Goal: Transaction & Acquisition: Purchase product/service

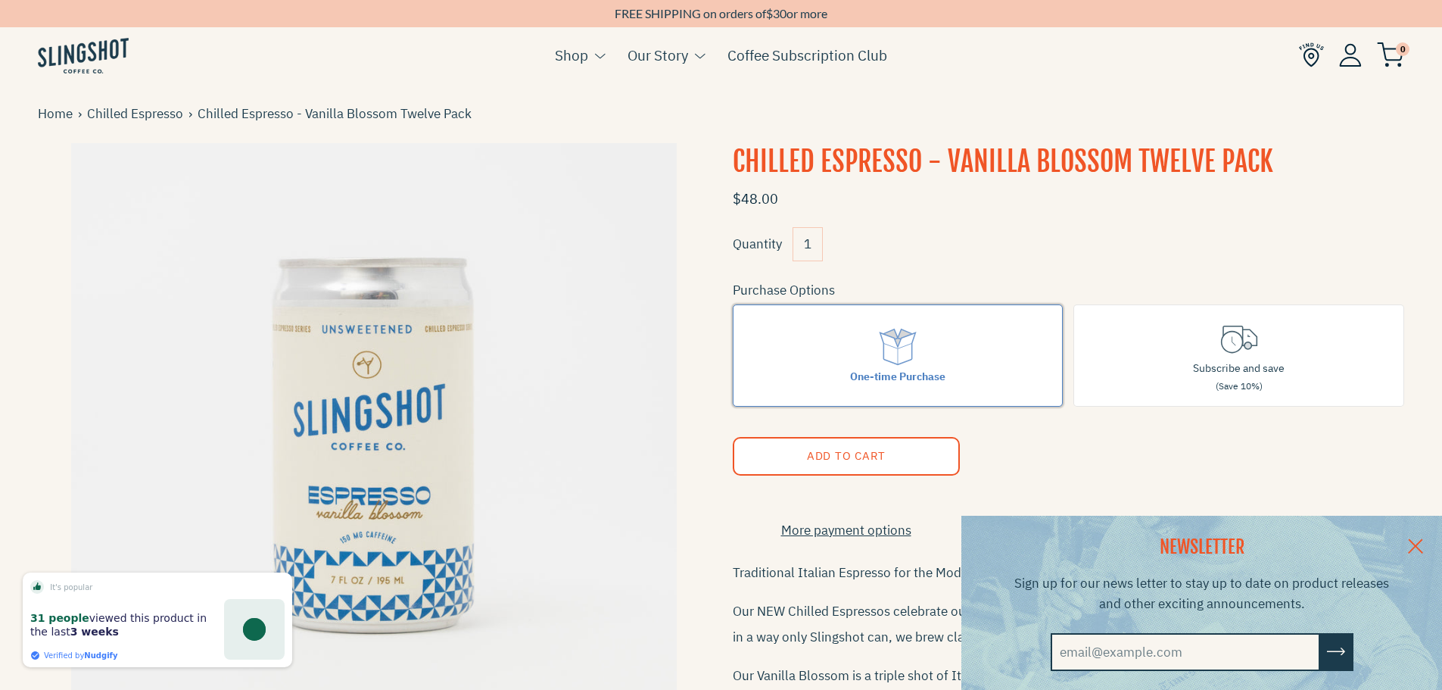
click at [899, 335] on icon at bounding box center [897, 337] width 26 height 16
click at [0, 0] on input "One-time Purchase" at bounding box center [0, 0] width 0 height 0
click at [887, 348] on icon at bounding box center [898, 347] width 42 height 42
click at [0, 0] on input "One-time Purchase" at bounding box center [0, 0] width 0 height 0
click at [899, 353] on icon at bounding box center [898, 347] width 42 height 42
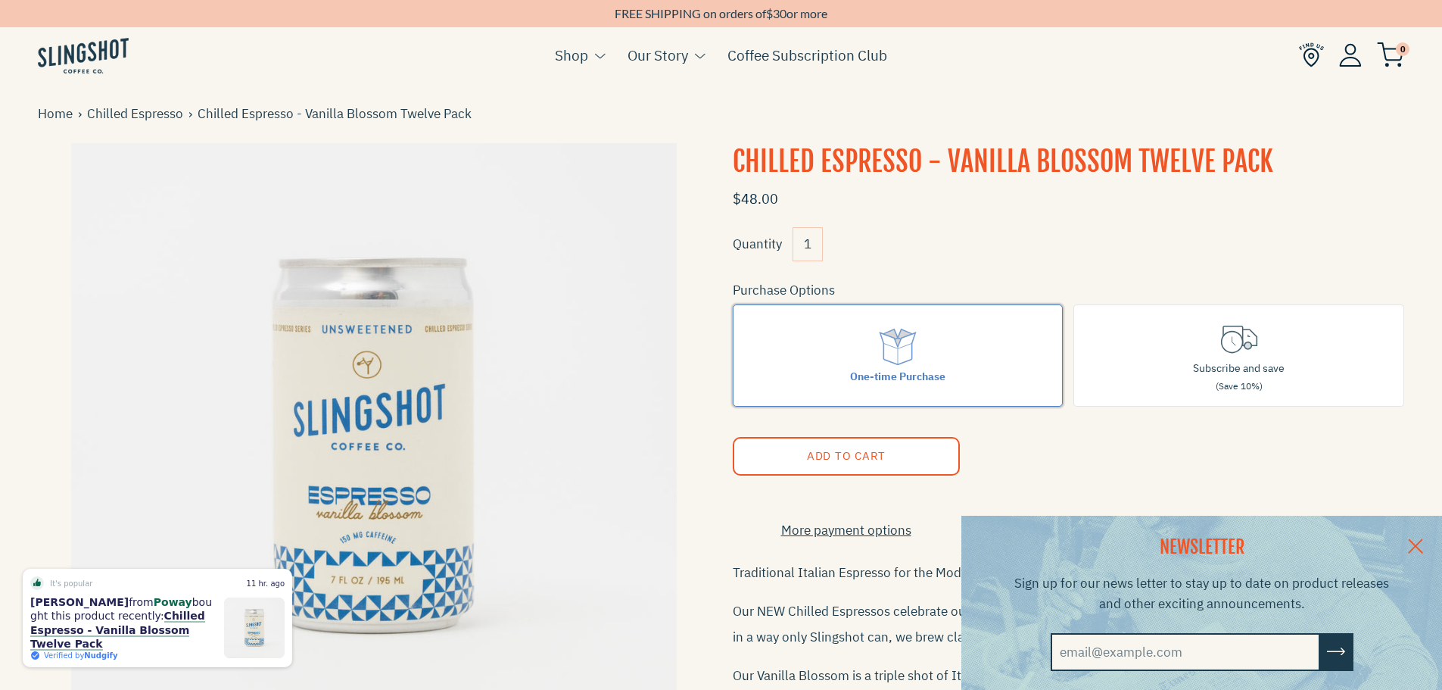
click at [0, 0] on input "One-time Purchase" at bounding box center [0, 0] width 0 height 0
click at [899, 353] on icon at bounding box center [898, 347] width 42 height 42
click at [0, 0] on input "One-time Purchase" at bounding box center [0, 0] width 0 height 0
click at [873, 448] on span "Add to Cart" at bounding box center [845, 455] width 79 height 14
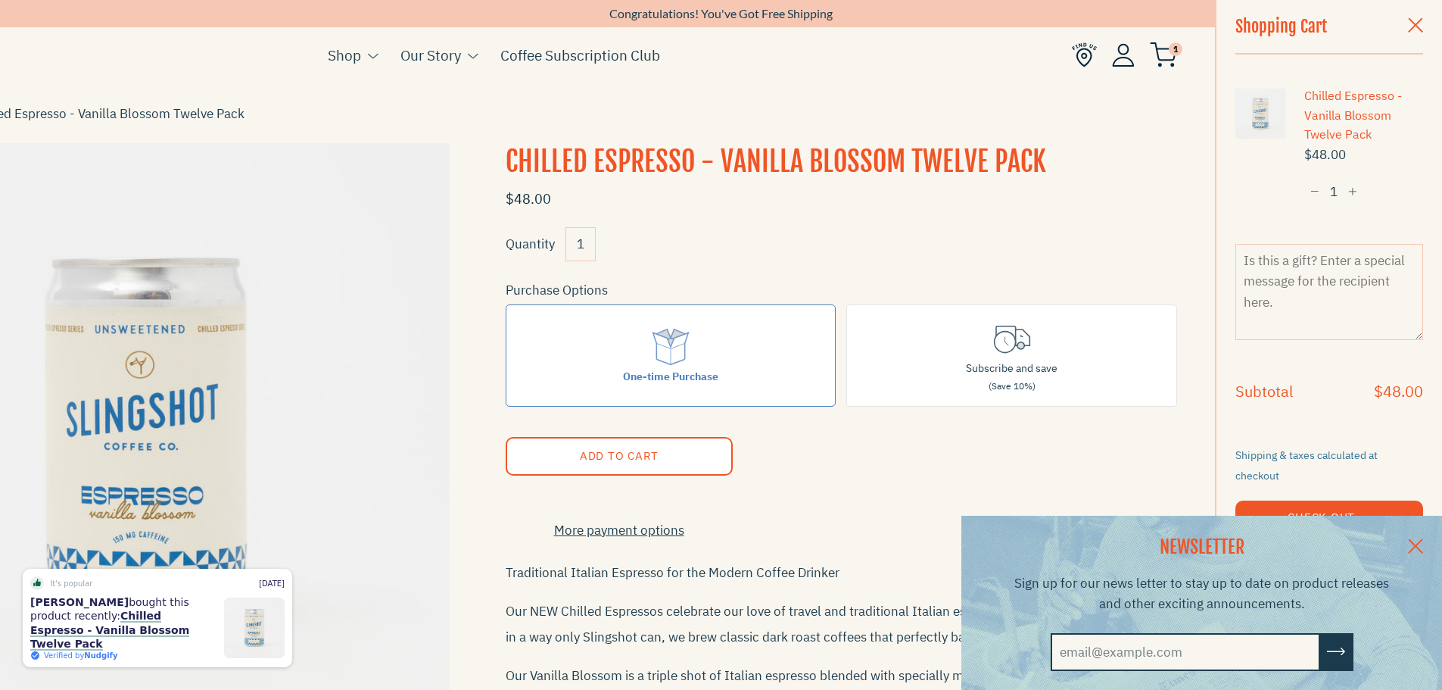
click at [1429, 544] on link at bounding box center [1415, 545] width 53 height 58
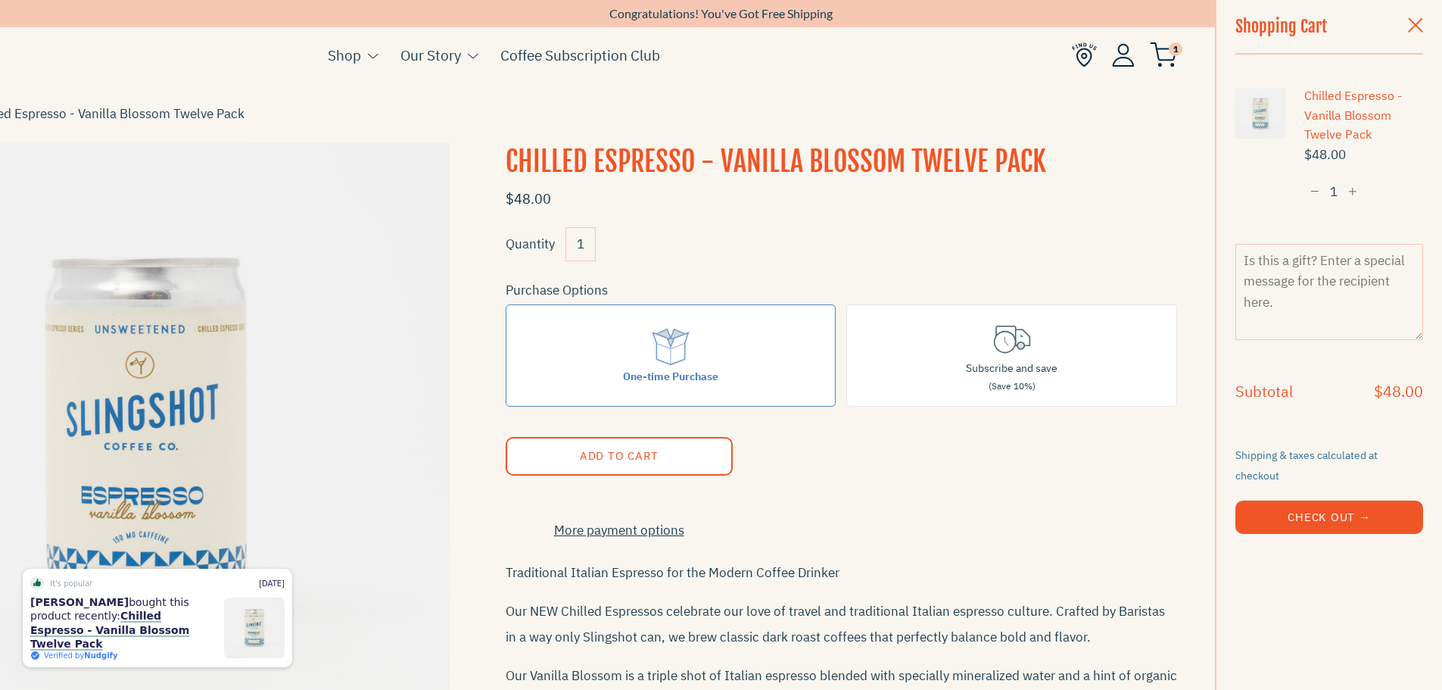
click at [1313, 503] on button "Check Out →" at bounding box center [1330, 516] width 188 height 33
